Goal: Task Accomplishment & Management: Manage account settings

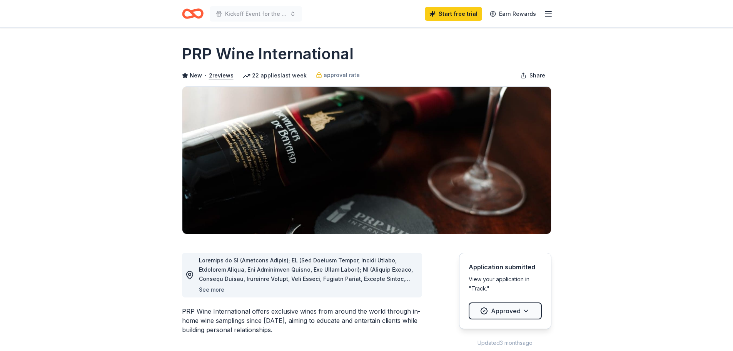
click at [212, 291] on button "See more" at bounding box center [211, 289] width 25 height 9
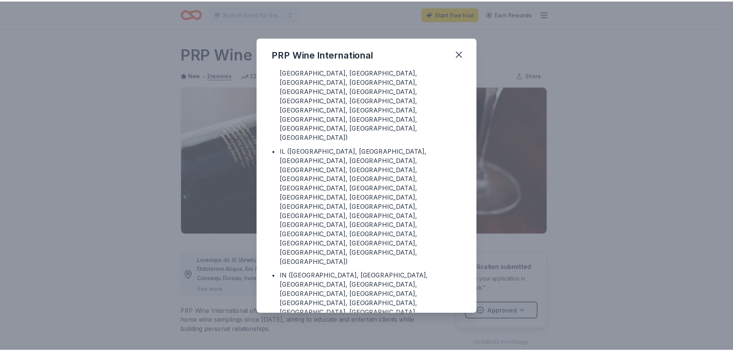
scroll to position [161, 0]
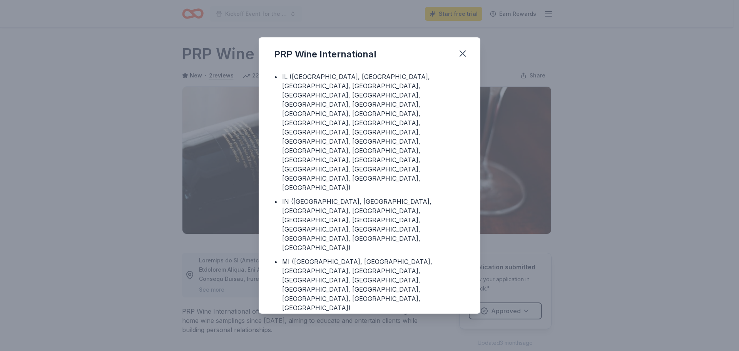
drag, startPoint x: 685, startPoint y: 152, endPoint x: 665, endPoint y: 152, distance: 19.2
click at [681, 152] on div "PRP Wine International Donating in • AZ ([GEOGRAPHIC_DATA]) • CA ([GEOGRAPHIC_D…" at bounding box center [369, 175] width 739 height 351
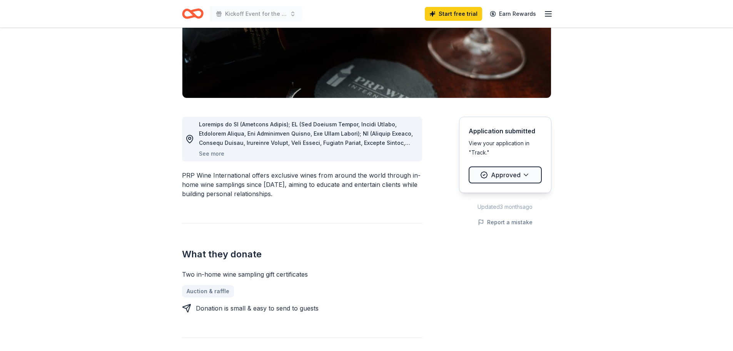
scroll to position [154, 0]
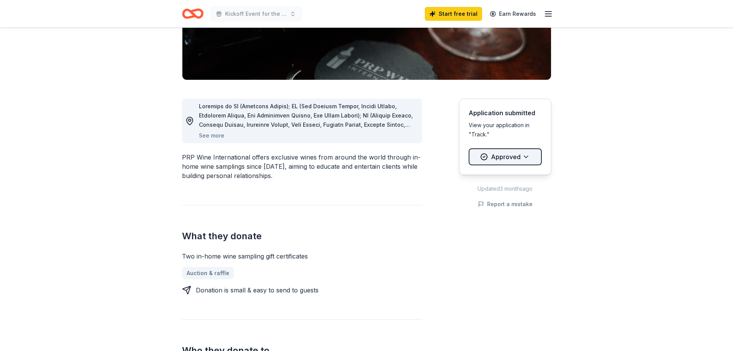
click at [528, 160] on html "Kickoff Event for the United Way of [US_STATE] County Start free trial Earn Rew…" at bounding box center [366, 21] width 733 height 351
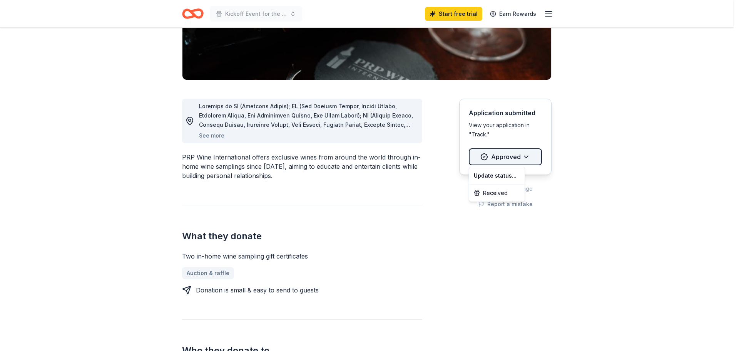
click at [528, 160] on html "Kickoff Event for the United Way of [US_STATE] County Start free trial Earn Rew…" at bounding box center [369, 21] width 739 height 351
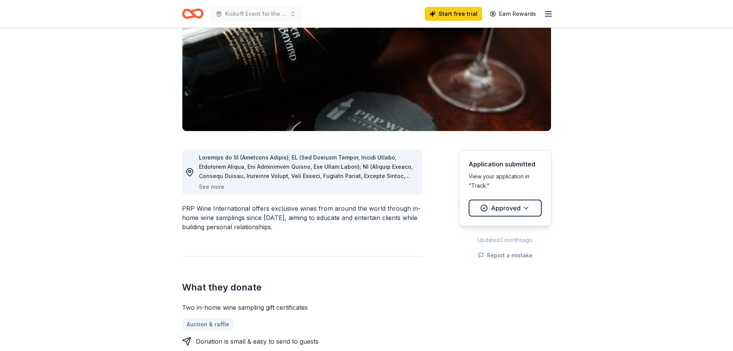
scroll to position [38, 0]
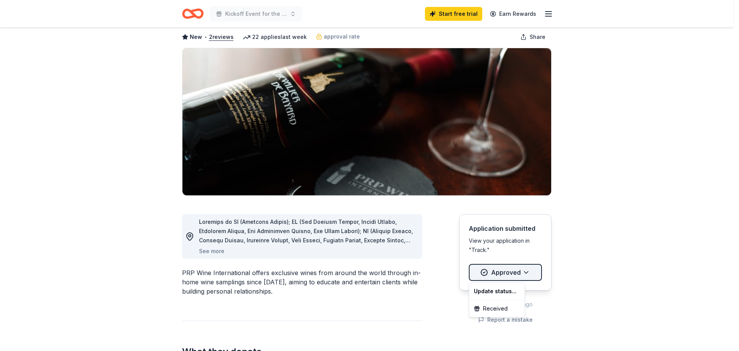
click at [494, 272] on html "Kickoff Event for the United Way of [US_STATE] County Start free trial Earn Rew…" at bounding box center [369, 137] width 739 height 351
click at [429, 291] on html "Kickoff Event for the United Way of [US_STATE] County Start free trial Earn Rew…" at bounding box center [369, 137] width 739 height 351
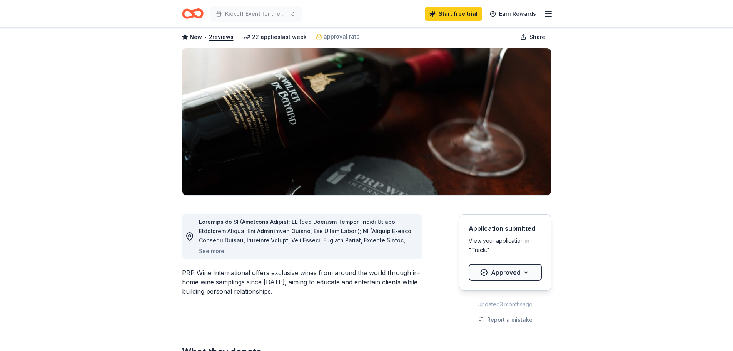
scroll to position [0, 0]
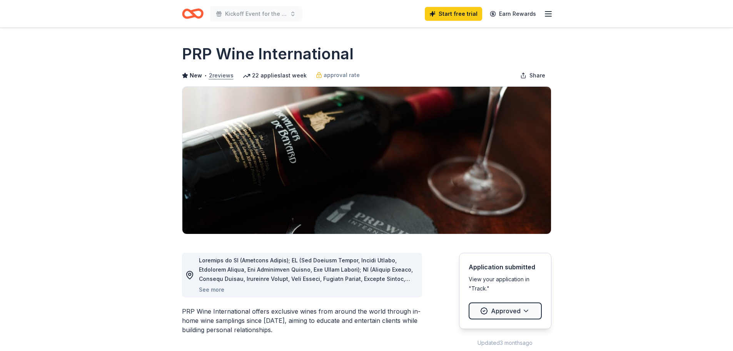
click at [222, 77] on button "2 reviews" at bounding box center [221, 75] width 25 height 9
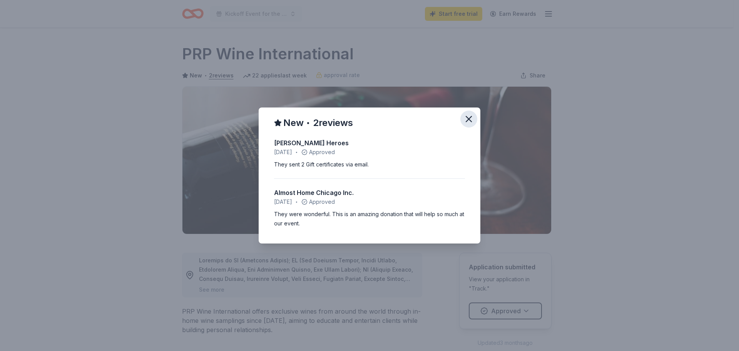
click at [470, 119] on icon "button" at bounding box center [468, 119] width 11 height 11
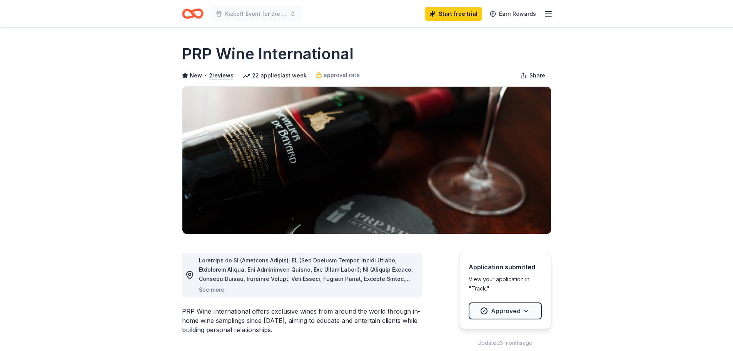
click at [545, 14] on icon "button" at bounding box center [548, 13] width 9 height 9
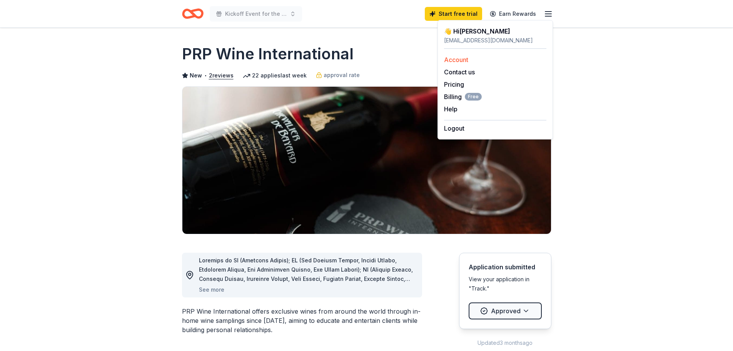
click at [450, 59] on link "Account" at bounding box center [456, 60] width 24 height 8
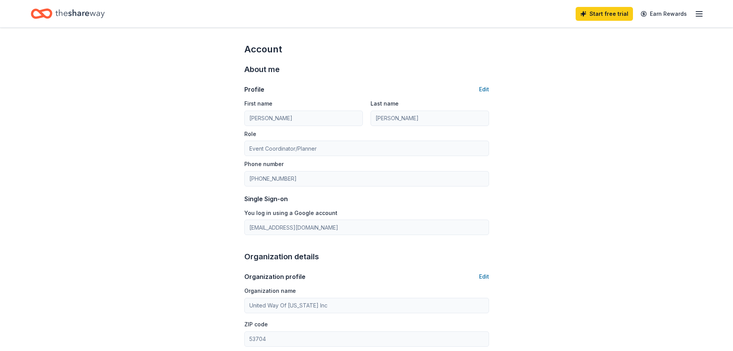
click at [702, 14] on line "button" at bounding box center [699, 14] width 6 height 0
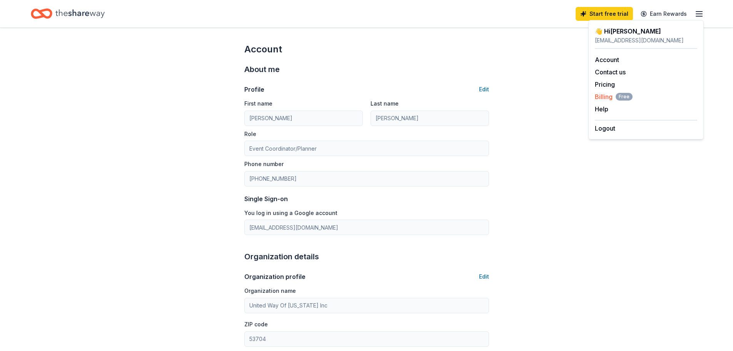
click at [600, 95] on span "Billing Free" at bounding box center [614, 96] width 38 height 9
